Goal: Check status: Check status

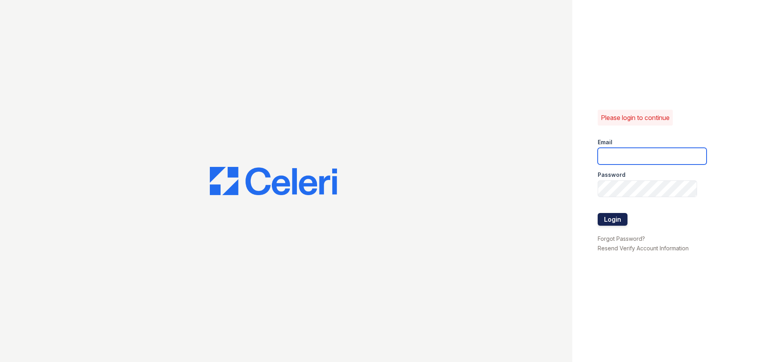
type input "[EMAIL_ADDRESS][DOMAIN_NAME]"
click at [619, 220] on button "Login" at bounding box center [613, 219] width 30 height 13
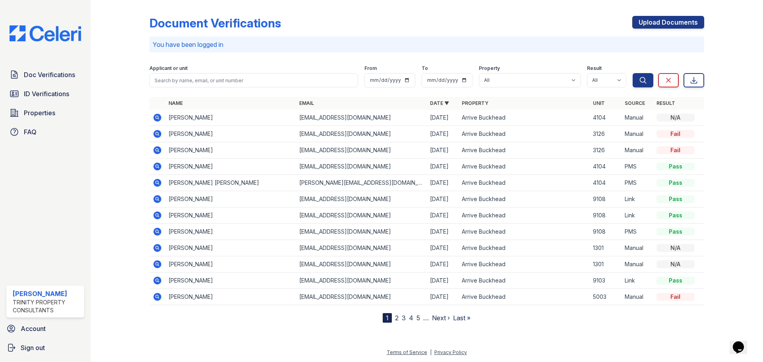
click at [161, 118] on icon at bounding box center [158, 118] width 10 height 10
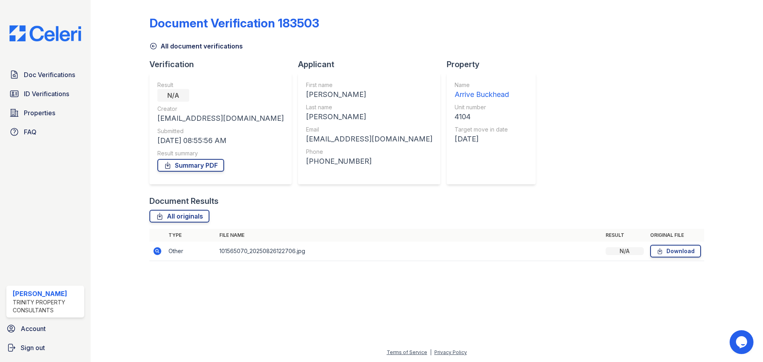
click at [157, 49] on link "All document verifications" at bounding box center [196, 46] width 93 height 10
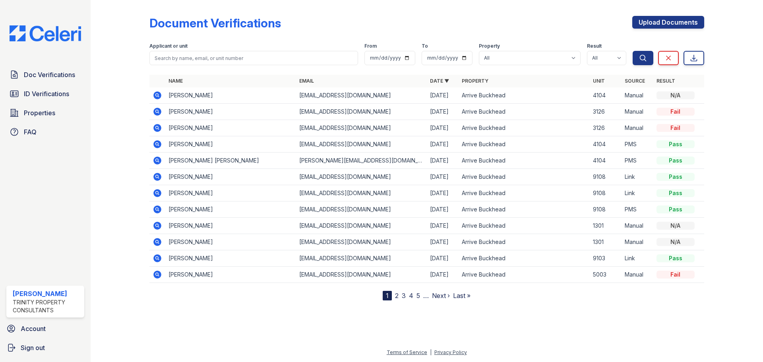
click at [159, 111] on icon at bounding box center [157, 112] width 8 height 8
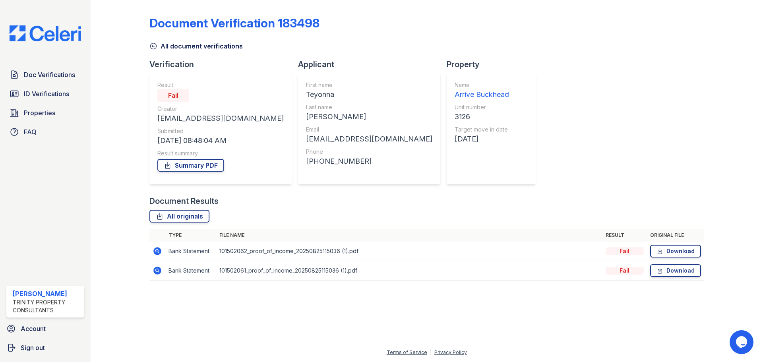
click at [154, 251] on icon at bounding box center [157, 251] width 8 height 8
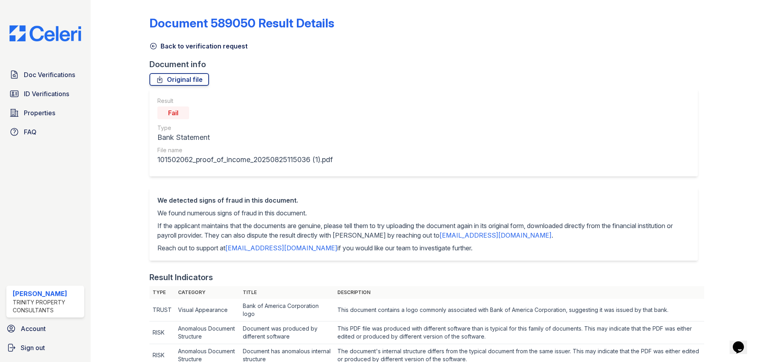
click at [155, 46] on icon at bounding box center [154, 46] width 8 height 8
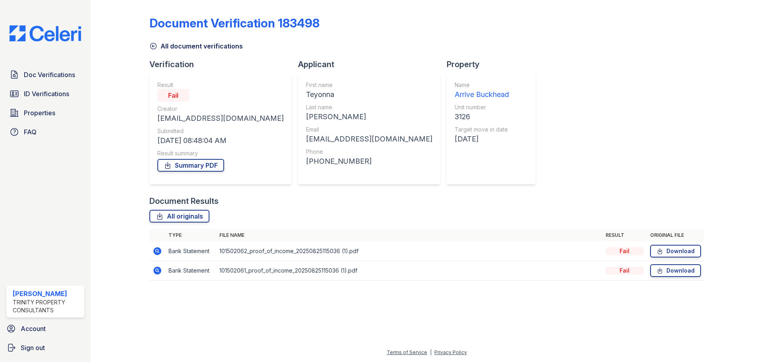
click at [155, 46] on icon at bounding box center [153, 46] width 6 height 6
